Goal: Entertainment & Leisure: Consume media (video, audio)

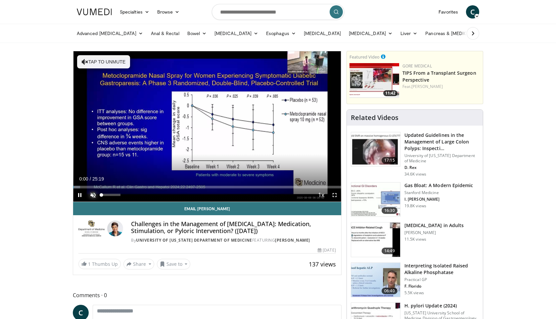
click at [92, 191] on span "Video Player" at bounding box center [92, 195] width 13 height 13
click at [332, 194] on span "Video Player" at bounding box center [334, 195] width 13 height 13
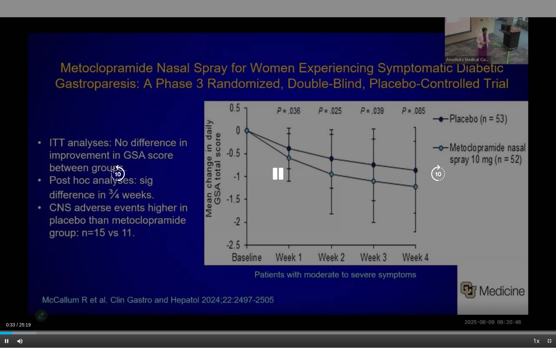
click at [59, 280] on div "10 seconds Tap to unmute" at bounding box center [278, 173] width 556 height 347
click at [264, 171] on div "Video Player" at bounding box center [278, 173] width 334 height 13
click at [276, 172] on icon "Video Player" at bounding box center [278, 174] width 19 height 19
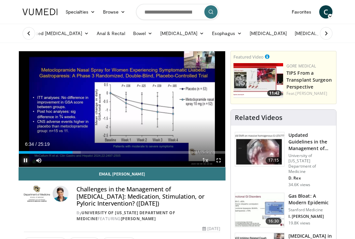
click at [25, 161] on span "Video Player" at bounding box center [25, 160] width 13 height 13
click at [24, 162] on span "Video Player" at bounding box center [25, 160] width 13 height 13
click at [25, 162] on span "Video Player" at bounding box center [25, 160] width 13 height 13
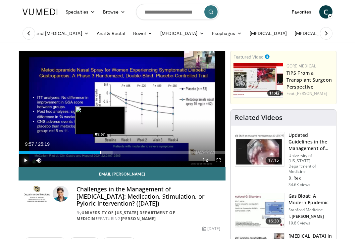
click at [100, 153] on div "10:26" at bounding box center [59, 152] width 81 height 3
click at [98, 153] on div "10:04" at bounding box center [60, 152] width 82 height 3
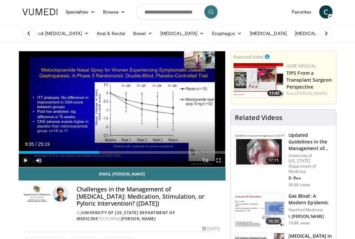
click at [97, 153] on div "Loaded : 38.84% 09:37 09:35" at bounding box center [122, 152] width 206 height 3
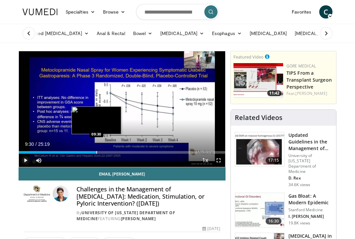
click at [96, 152] on div "09:30" at bounding box center [57, 152] width 77 height 3
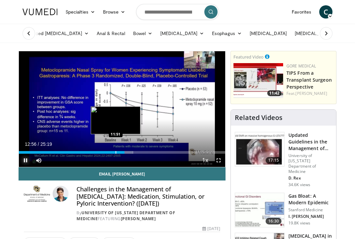
click at [116, 153] on div "12:56" at bounding box center [72, 152] width 106 height 3
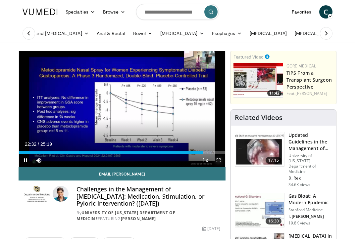
click at [216, 160] on span "Video Player" at bounding box center [218, 160] width 13 height 13
